Goal: Task Accomplishment & Management: Manage account settings

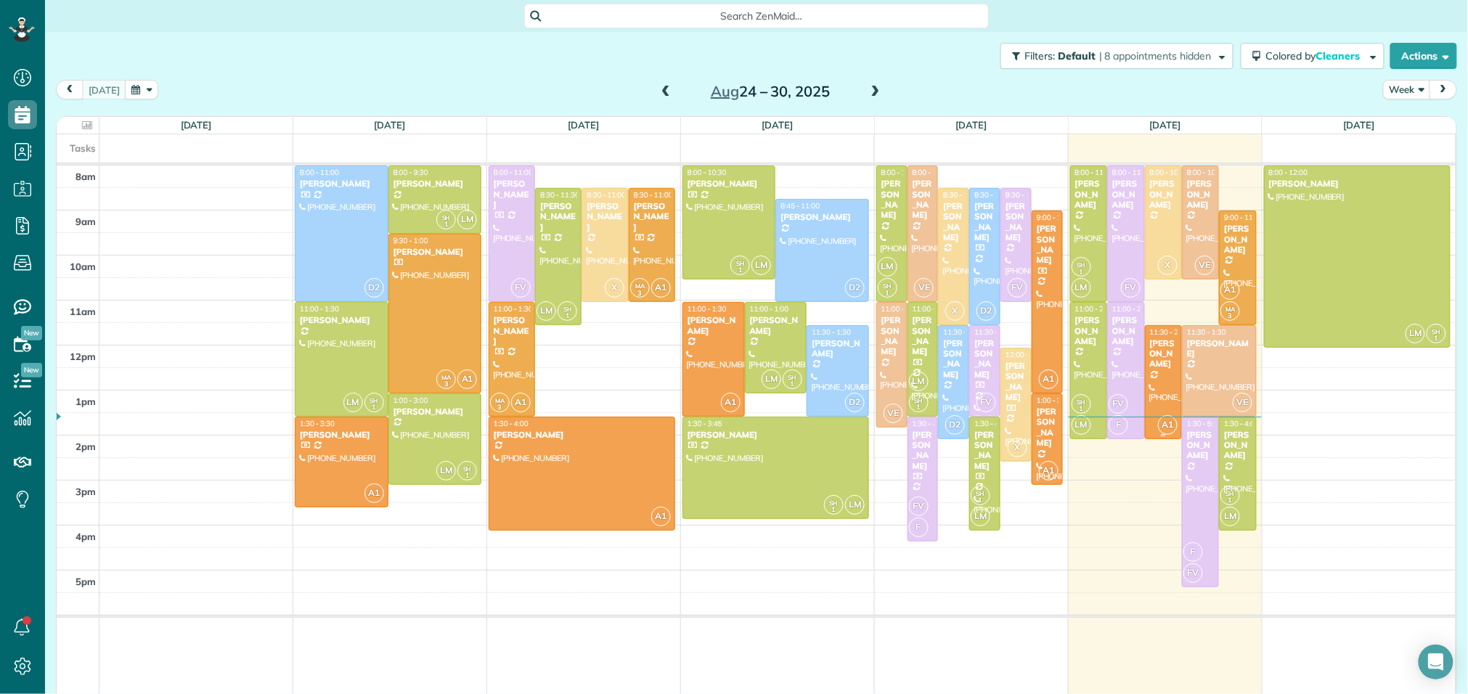
scroll to position [6, 6]
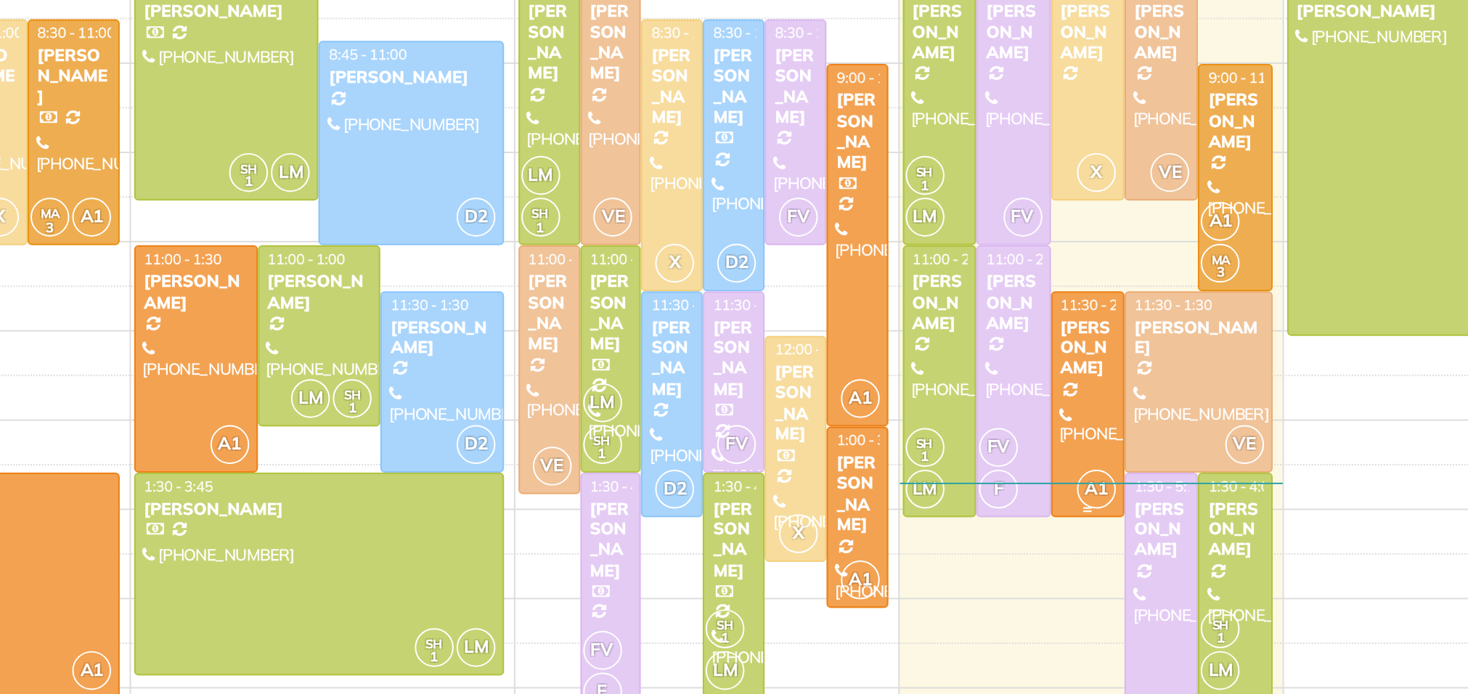
click at [1159, 373] on div at bounding box center [1164, 382] width 36 height 113
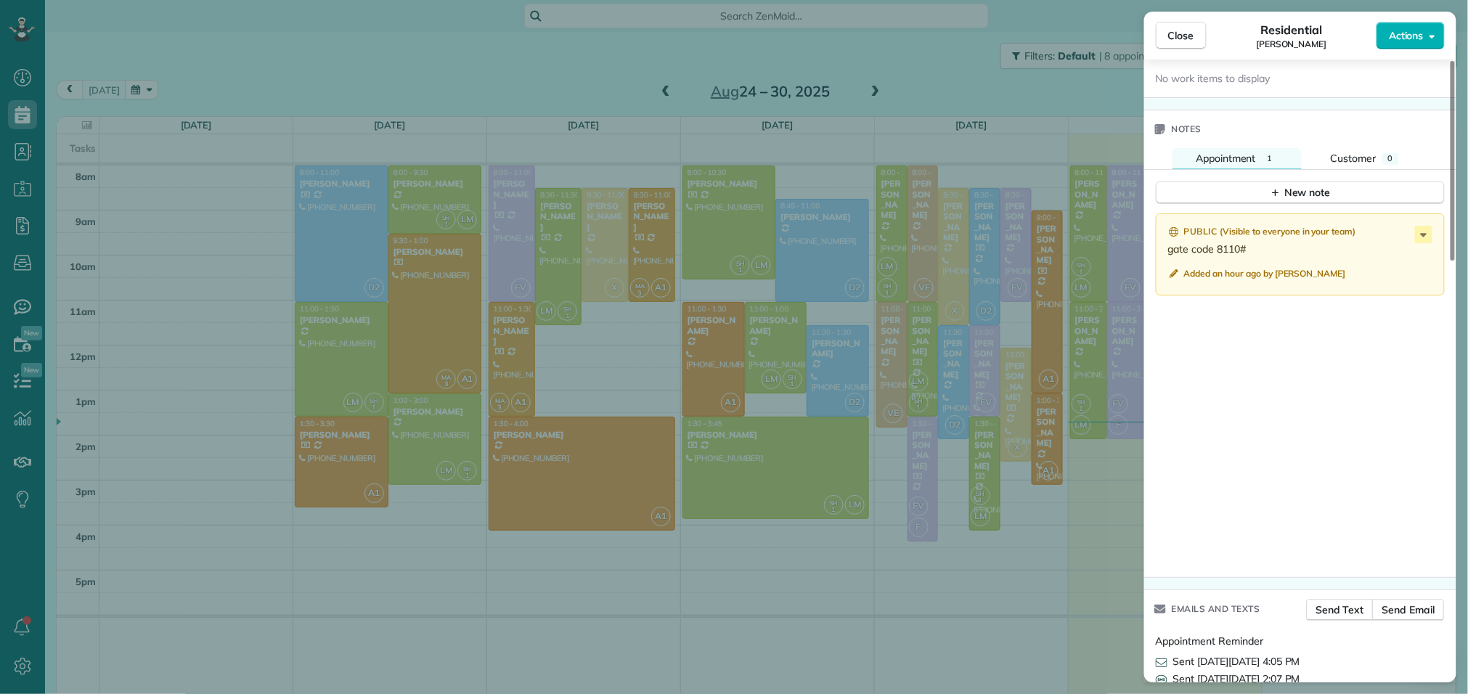
scroll to position [1166, 0]
click at [1163, 38] on button "Close" at bounding box center [1181, 36] width 51 height 28
